Goal: Transaction & Acquisition: Obtain resource

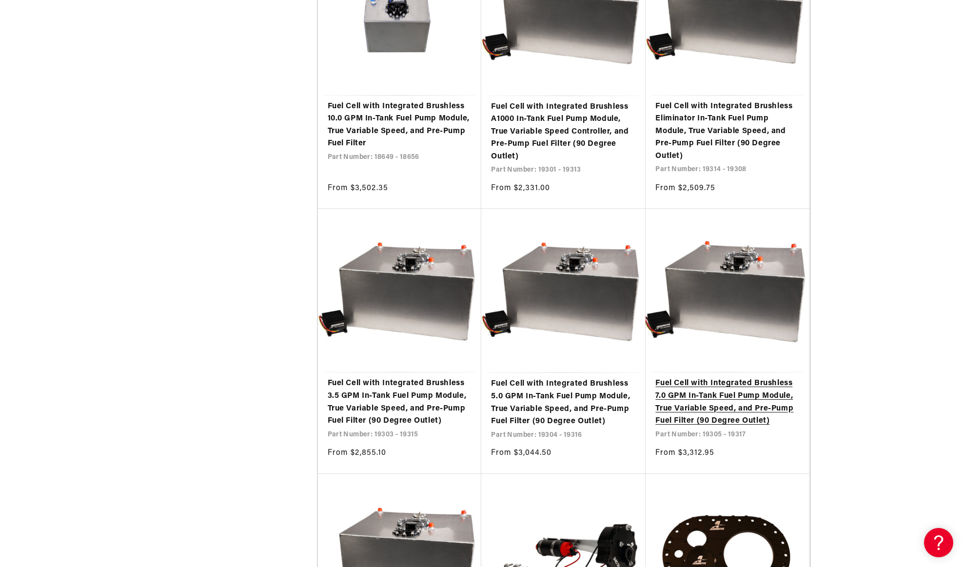
scroll to position [1414, 0]
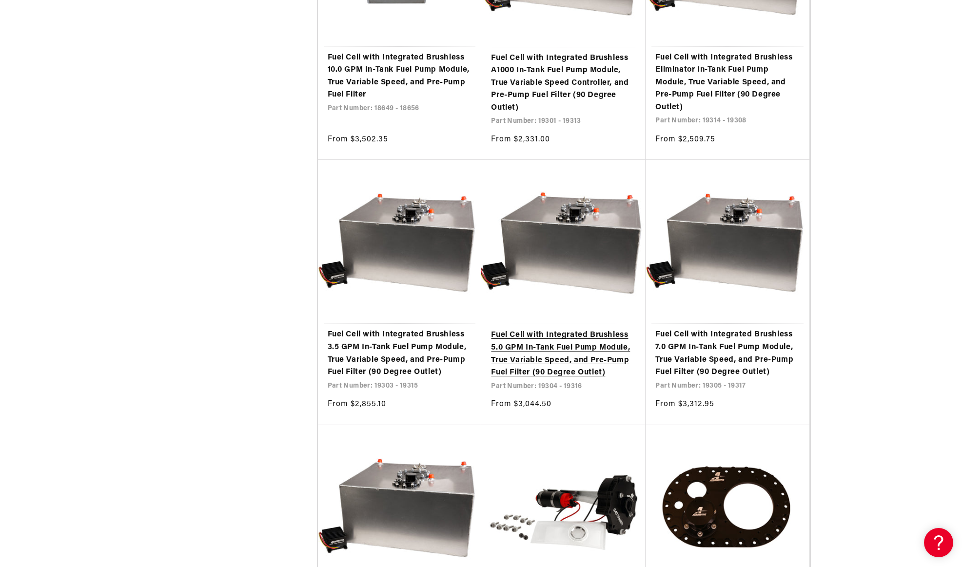
click at [581, 370] on link "Fuel Cell with Integrated Brushless 5.0 GPM In-Tank Fuel Pump Module, True Vari…" at bounding box center [563, 354] width 145 height 50
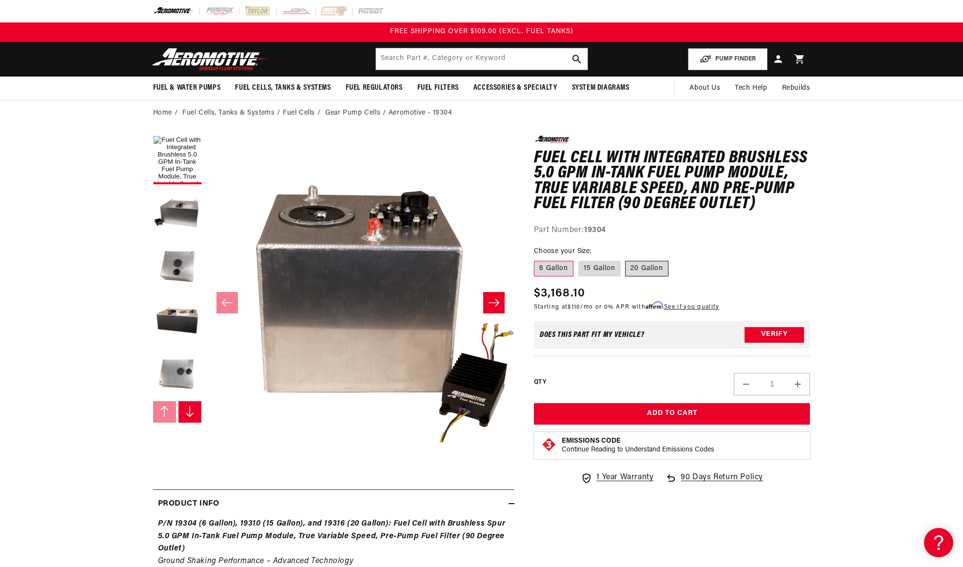
click at [644, 269] on label "20 Gallon" at bounding box center [646, 269] width 43 height 16
click at [626, 259] on input "20 Gallon" at bounding box center [625, 259] width 0 height 0
radio input "true"
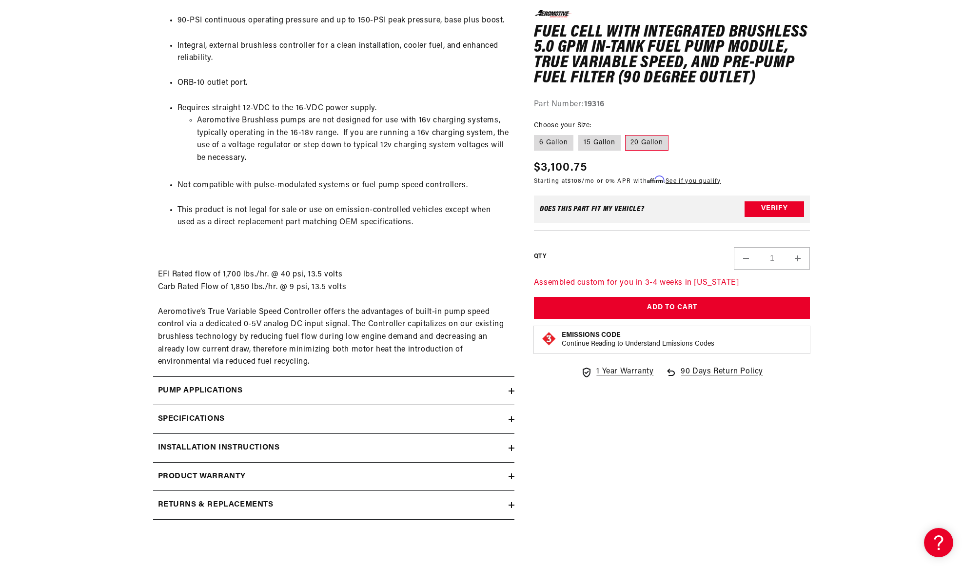
scroll to position [1219, 0]
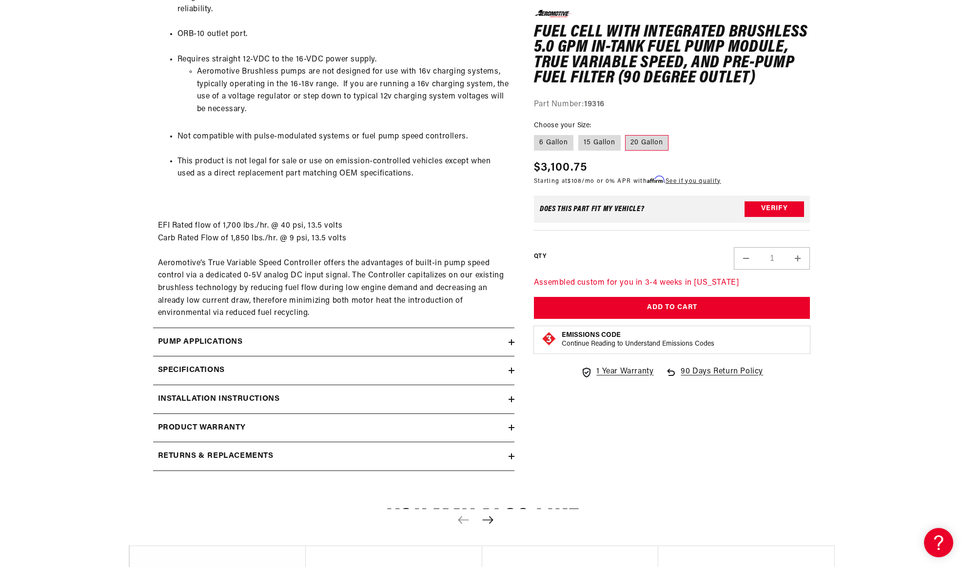
click at [168, 392] on summary "Installation Instructions" at bounding box center [333, 399] width 361 height 28
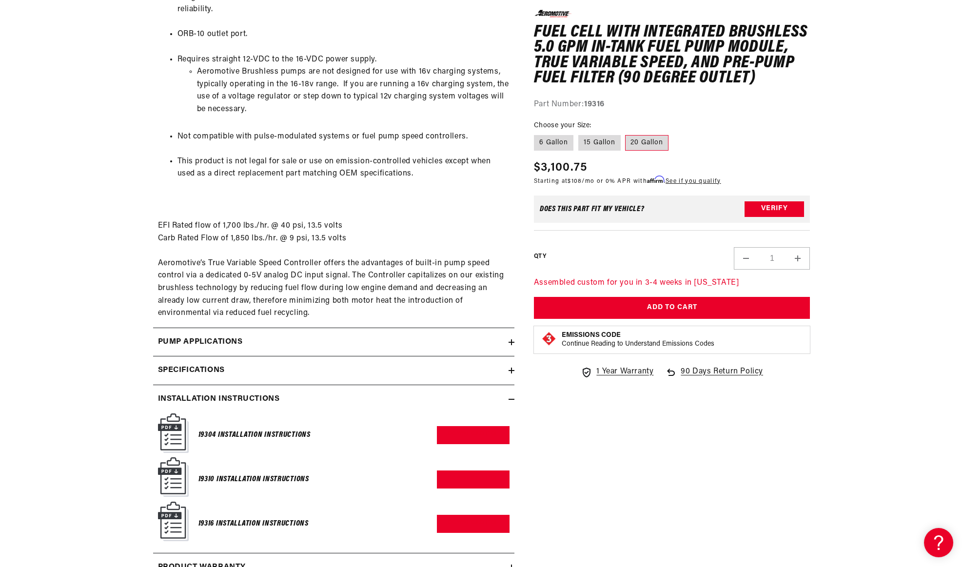
click at [279, 519] on h6 "19316 Installation Instructions" at bounding box center [253, 523] width 110 height 13
click at [455, 523] on link "Download PDF" at bounding box center [473, 524] width 73 height 18
